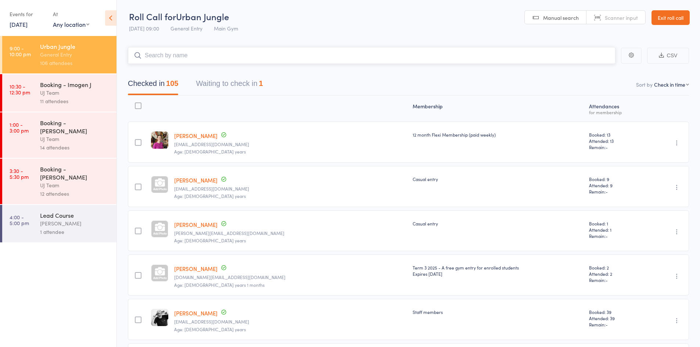
paste input "Angelina Pietroniro"
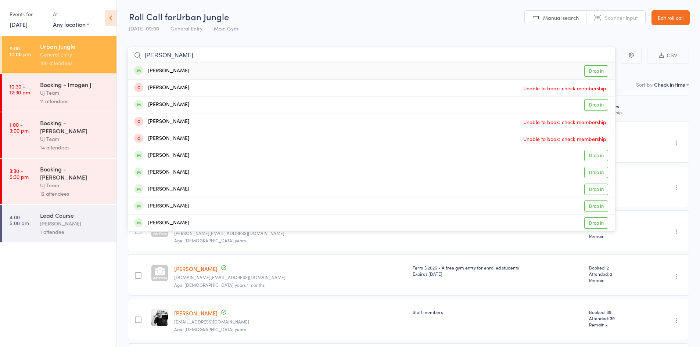
type input "Angelina Pietroniro"
drag, startPoint x: 169, startPoint y: 66, endPoint x: 165, endPoint y: 71, distance: 6.3
click at [170, 66] on div "Angelina Pietroniro Drop in" at bounding box center [371, 70] width 487 height 17
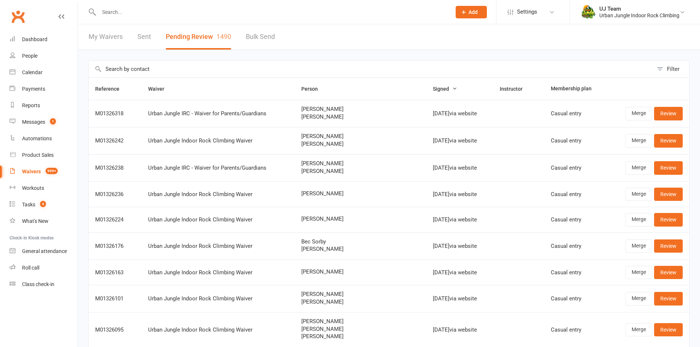
select select "25"
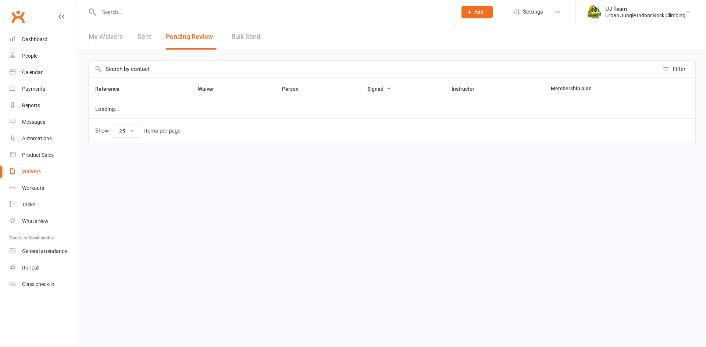
select select "25"
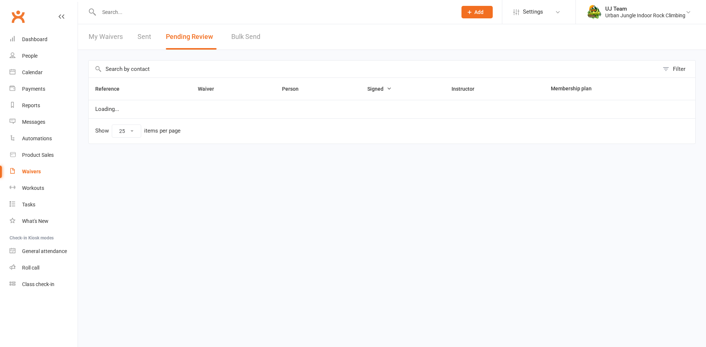
select select "25"
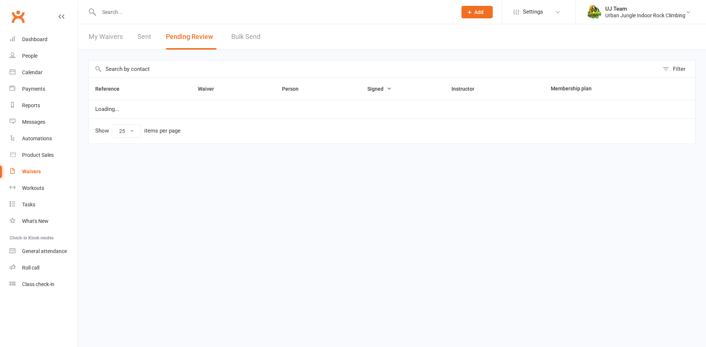
select select "25"
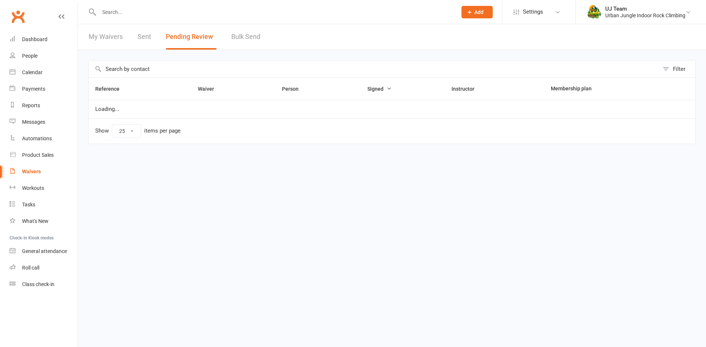
select select "25"
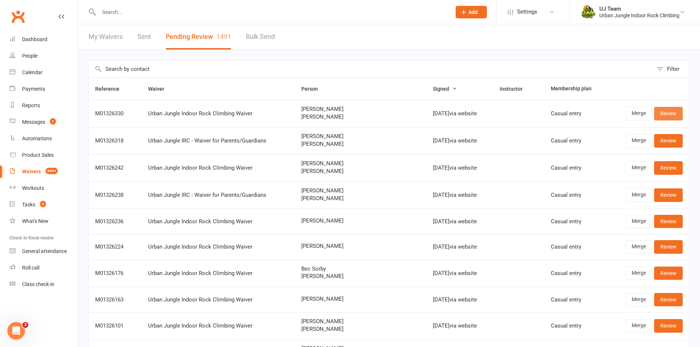
click at [669, 115] on link "Review" at bounding box center [668, 113] width 29 height 13
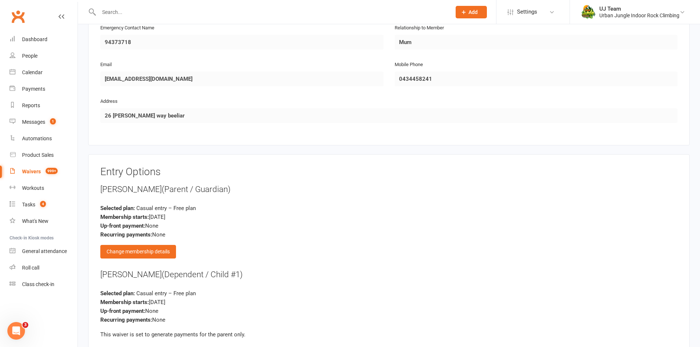
scroll to position [735, 0]
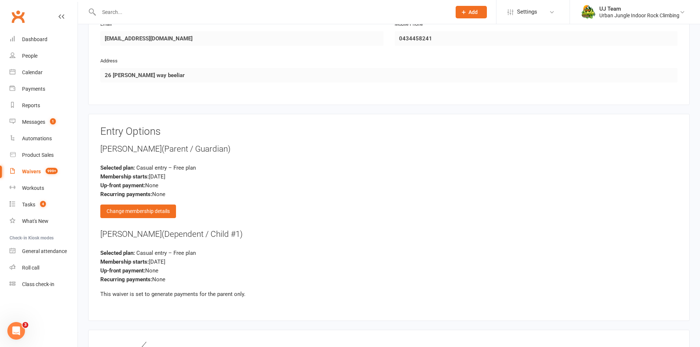
drag, startPoint x: 168, startPoint y: 232, endPoint x: 92, endPoint y: 236, distance: 76.5
click at [92, 236] on div "Entry Options Sebastian Grenda (Parent / Guardian) Selected plan: Casual entry …" at bounding box center [389, 217] width 602 height 207
copy div "Angelina Pietroniro"
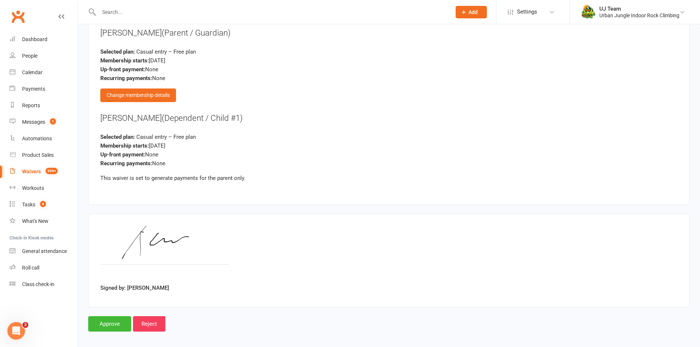
scroll to position [857, 0]
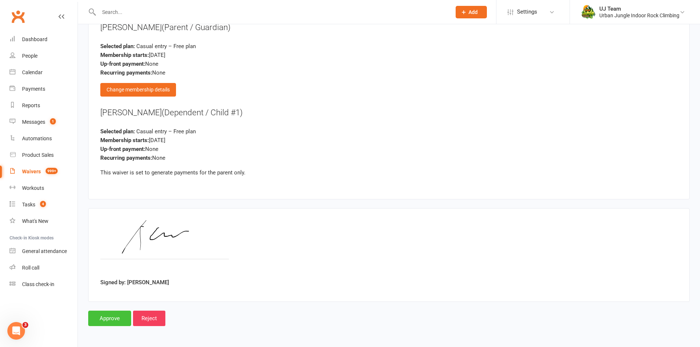
drag, startPoint x: 112, startPoint y: 318, endPoint x: 107, endPoint y: 308, distance: 11.2
click at [111, 318] on input "Approve" at bounding box center [109, 318] width 43 height 15
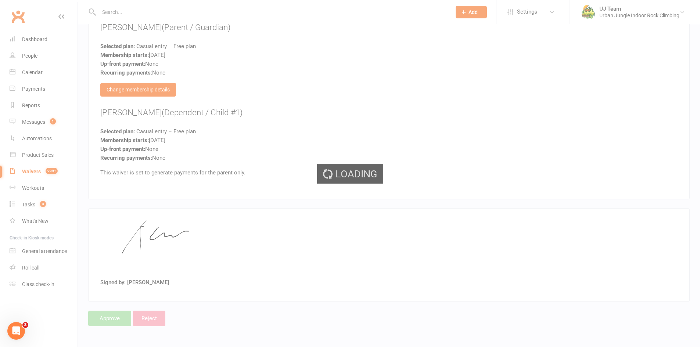
select select "25"
